Goal: Information Seeking & Learning: Learn about a topic

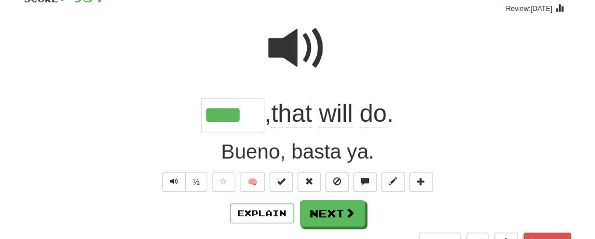
scroll to position [97, 0]
click at [291, 38] on span at bounding box center [297, 48] width 58 height 58
drag, startPoint x: 0, startPoint y: 0, endPoint x: 291, endPoint y: 38, distance: 293.7
click at [291, 38] on span at bounding box center [297, 48] width 58 height 58
click at [306, 86] on div at bounding box center [297, 56] width 547 height 83
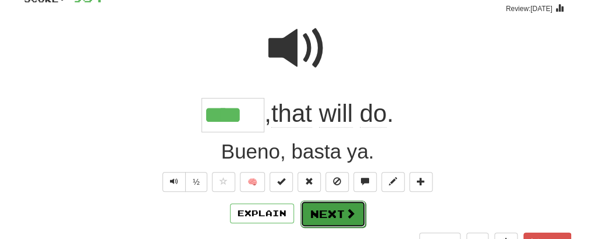
click at [333, 208] on button "Next" at bounding box center [332, 213] width 65 height 27
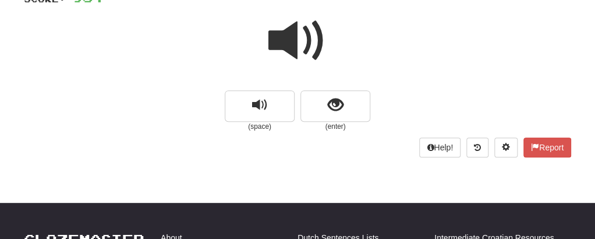
click at [298, 31] on span at bounding box center [297, 41] width 58 height 58
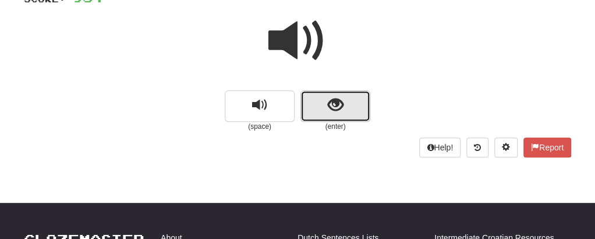
click at [314, 107] on button "show sentence" at bounding box center [335, 105] width 70 height 31
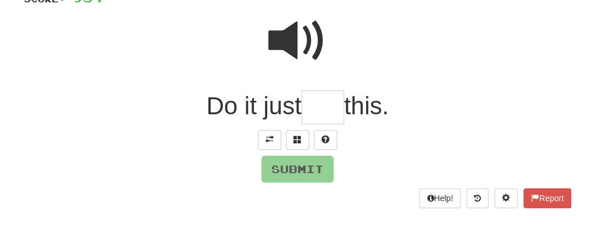
click at [314, 107] on input "text" at bounding box center [323, 107] width 43 height 34
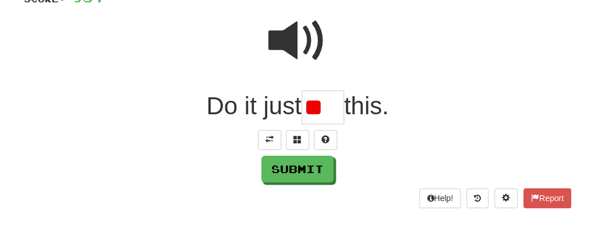
type input "*"
type input "****"
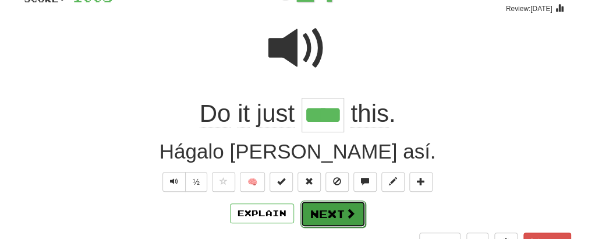
click at [326, 213] on button "Next" at bounding box center [332, 213] width 65 height 27
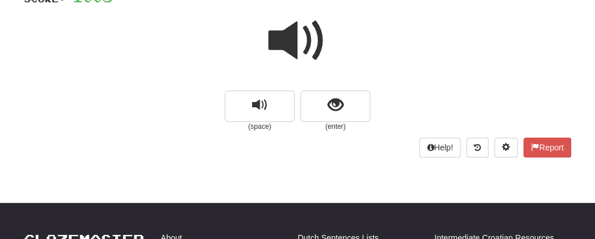
click at [289, 59] on span at bounding box center [297, 41] width 58 height 58
click at [291, 37] on span at bounding box center [297, 41] width 58 height 58
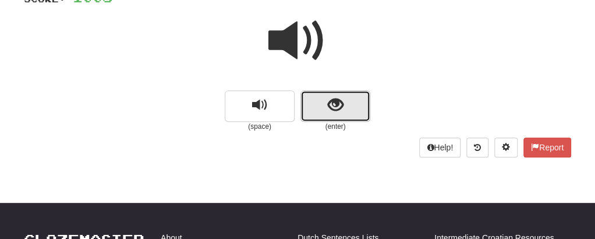
click at [332, 97] on span "show sentence" at bounding box center [336, 105] width 16 height 16
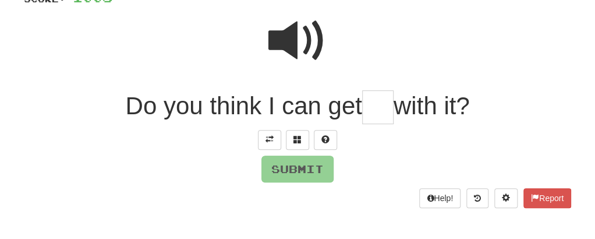
click at [373, 112] on input "text" at bounding box center [377, 107] width 31 height 34
click at [295, 41] on span at bounding box center [297, 41] width 58 height 58
